Goal: Find specific page/section: Find specific page/section

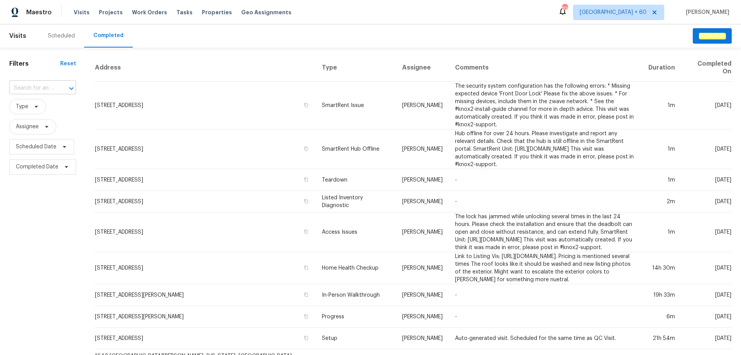
click at [56, 91] on div at bounding box center [66, 88] width 20 height 11
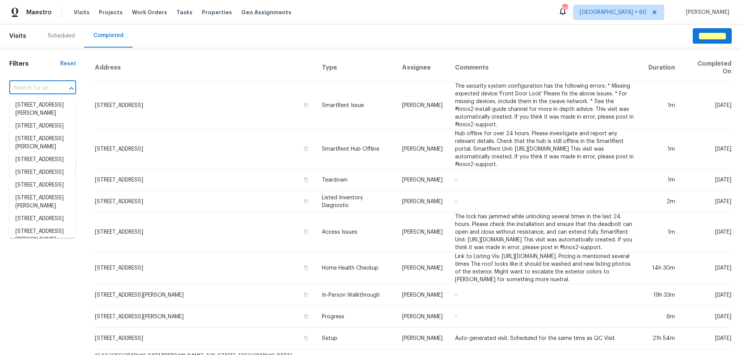
paste input "[STREET_ADDRESS]"
type input "[STREET_ADDRESS]"
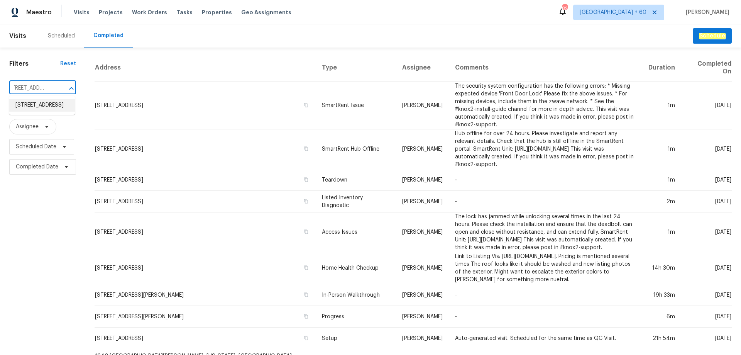
click at [53, 112] on li "[STREET_ADDRESS]" at bounding box center [42, 105] width 66 height 13
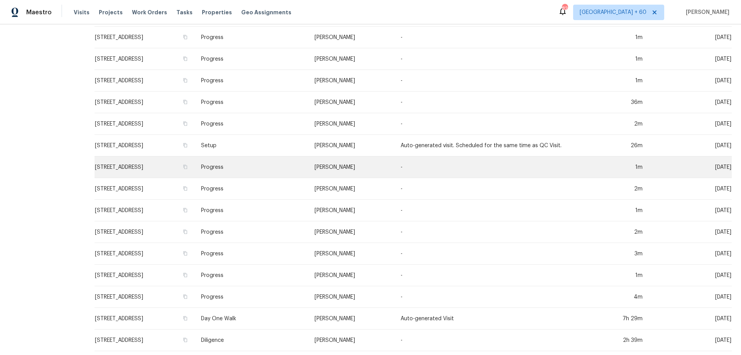
scroll to position [194, 0]
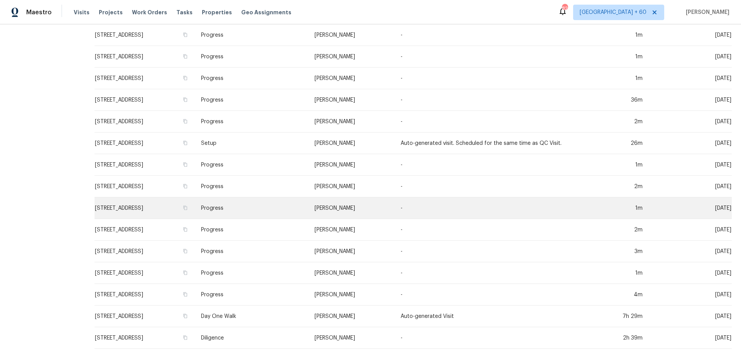
click at [137, 203] on td "[STREET_ADDRESS]" at bounding box center [145, 208] width 100 height 22
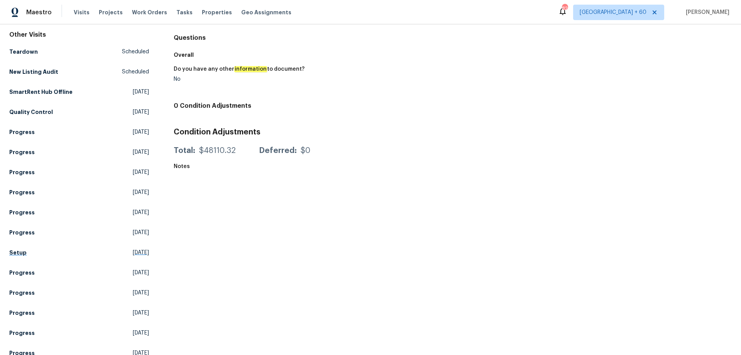
scroll to position [148, 0]
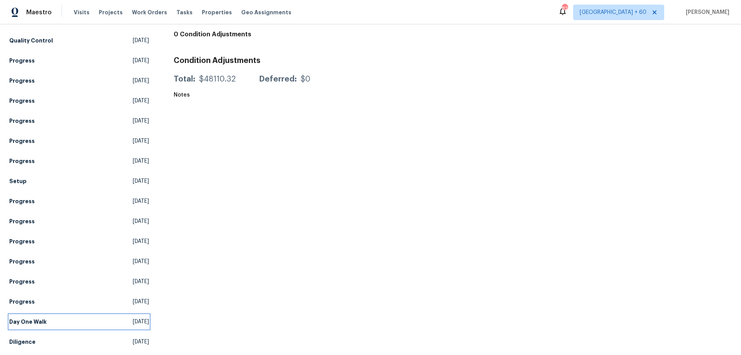
click at [34, 318] on h5 "Day One Walk" at bounding box center [27, 322] width 37 height 8
